Goal: Use online tool/utility: Utilize a website feature to perform a specific function

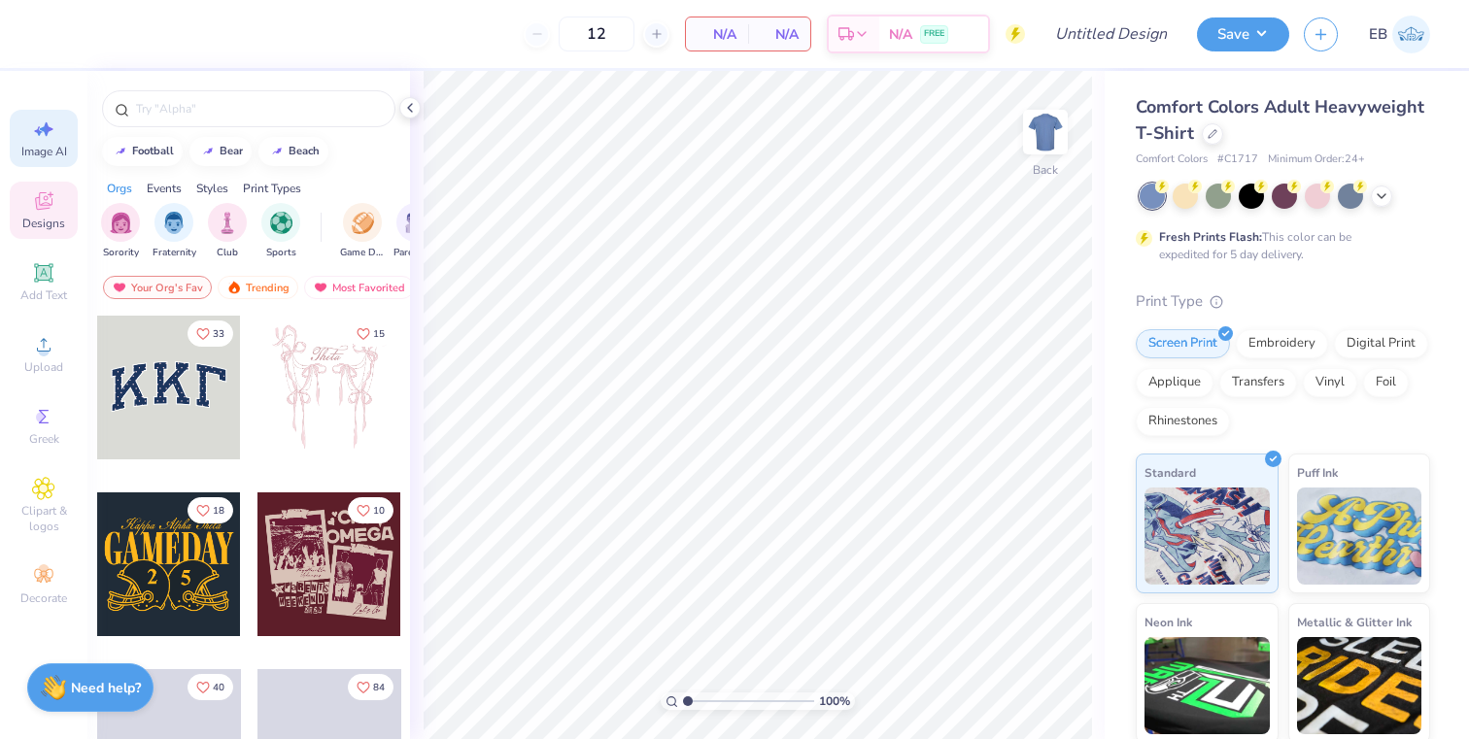
click at [48, 137] on icon at bounding box center [43, 129] width 23 height 23
select select "4"
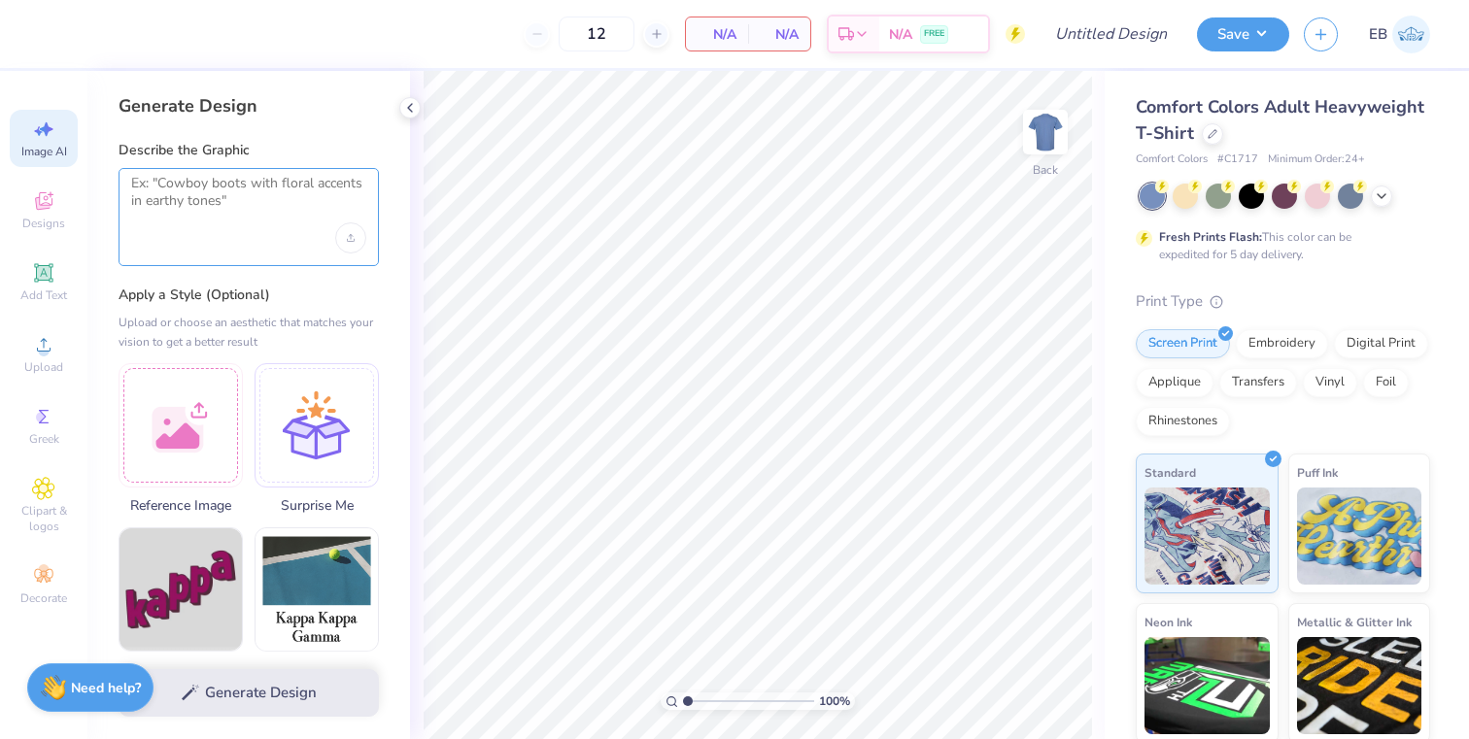
click at [259, 214] on textarea at bounding box center [248, 199] width 235 height 49
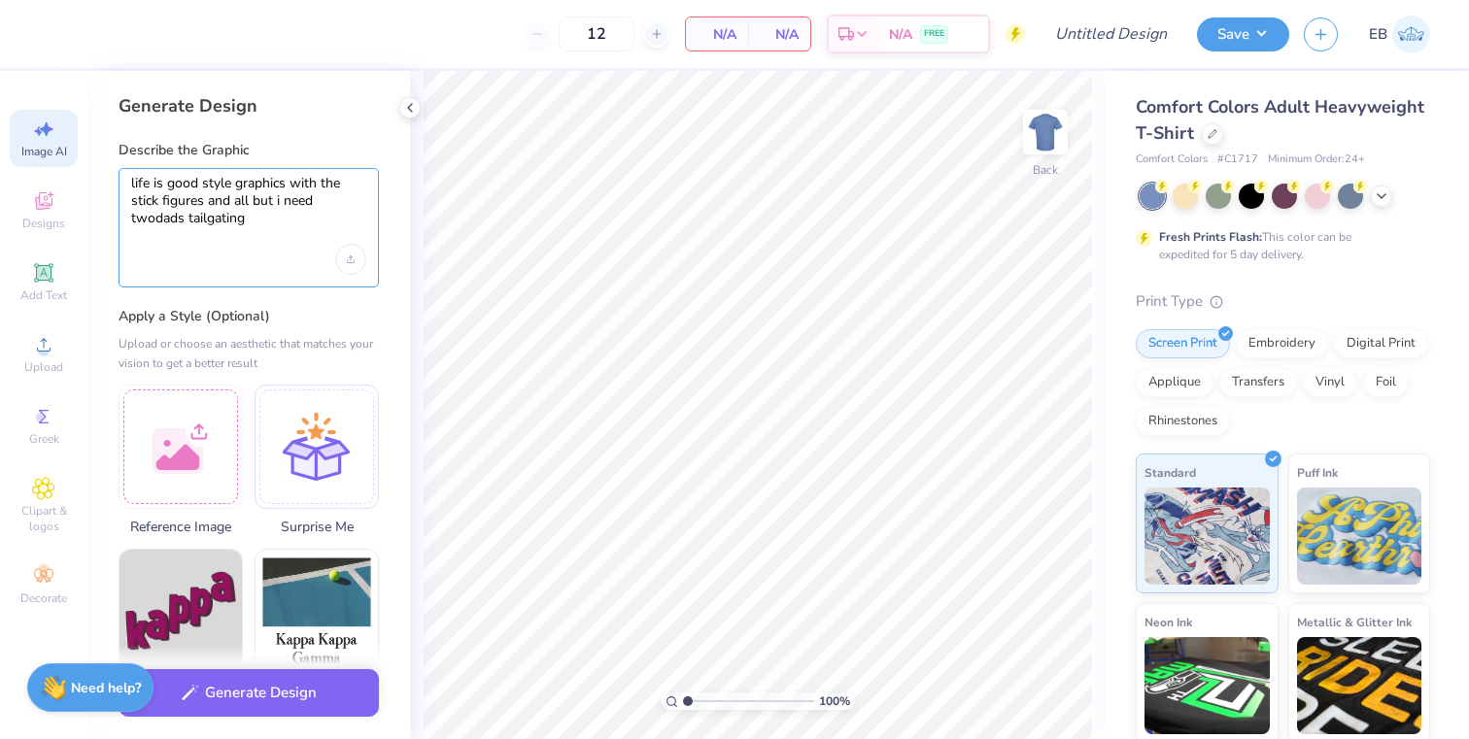
click at [155, 217] on textarea "life is good style graphics with the stick figures and all but i need twodads t…" at bounding box center [248, 210] width 235 height 70
type textarea "life is good style graphics with the stick figures and all but i need two dads …"
click at [237, 688] on button "Generate Design" at bounding box center [249, 689] width 260 height 48
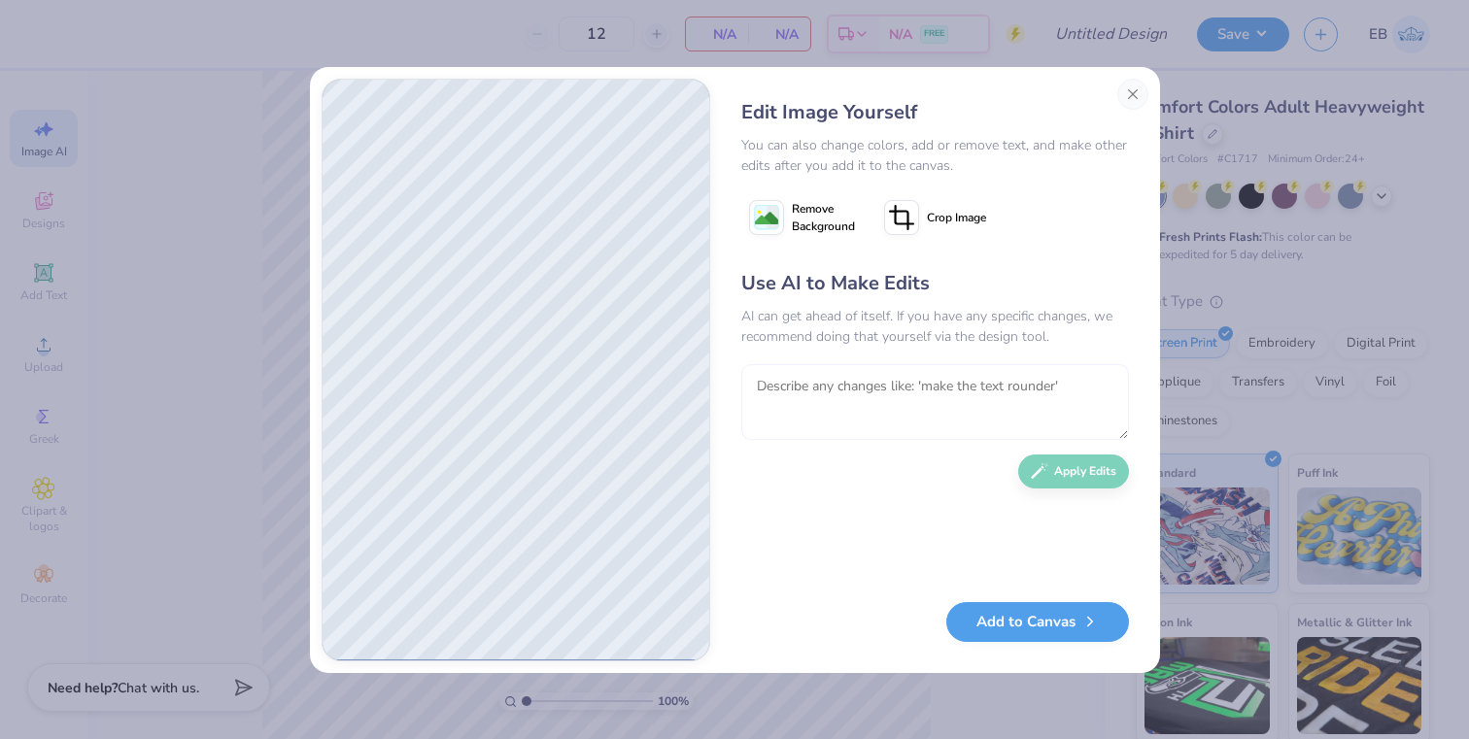
click at [826, 373] on textarea at bounding box center [935, 402] width 388 height 76
type textarea "perfect but no drinks allowed. maybe add a cooler and also i need a blank area …"
click at [1067, 493] on div "Use AI to Make Edits AI can get ahead of itself. If you have any specific chang…" at bounding box center [935, 426] width 388 height 315
click at [1066, 472] on button "Apply Edits" at bounding box center [1073, 467] width 111 height 34
